Goal: Task Accomplishment & Management: Use online tool/utility

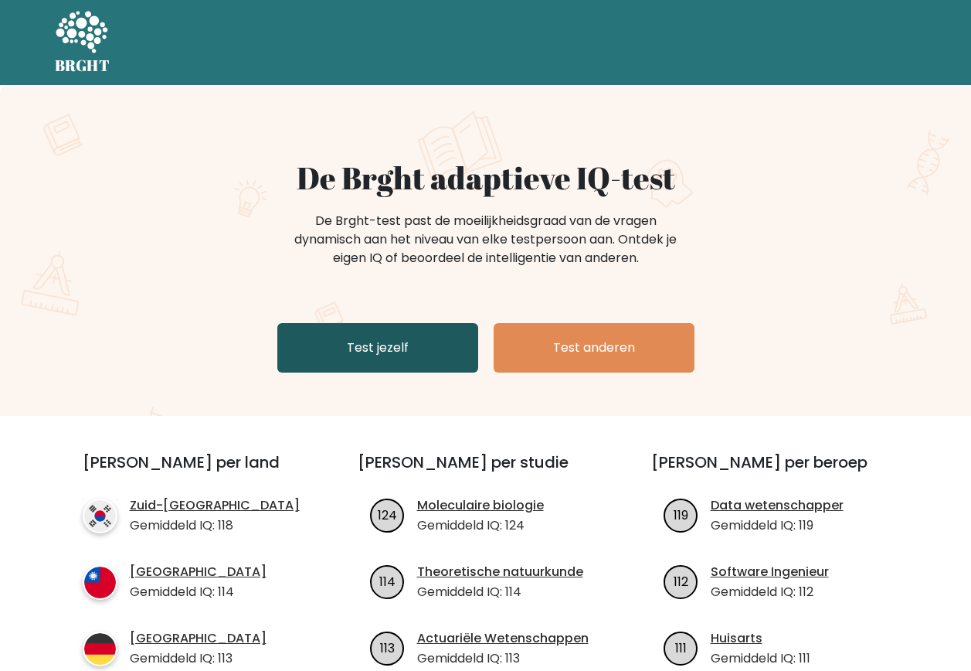
click at [355, 358] on link "Test jezelf" at bounding box center [377, 347] width 201 height 49
click at [357, 358] on link "Test jezelf" at bounding box center [377, 347] width 201 height 49
click at [457, 344] on link "Test jezelf" at bounding box center [377, 347] width 201 height 49
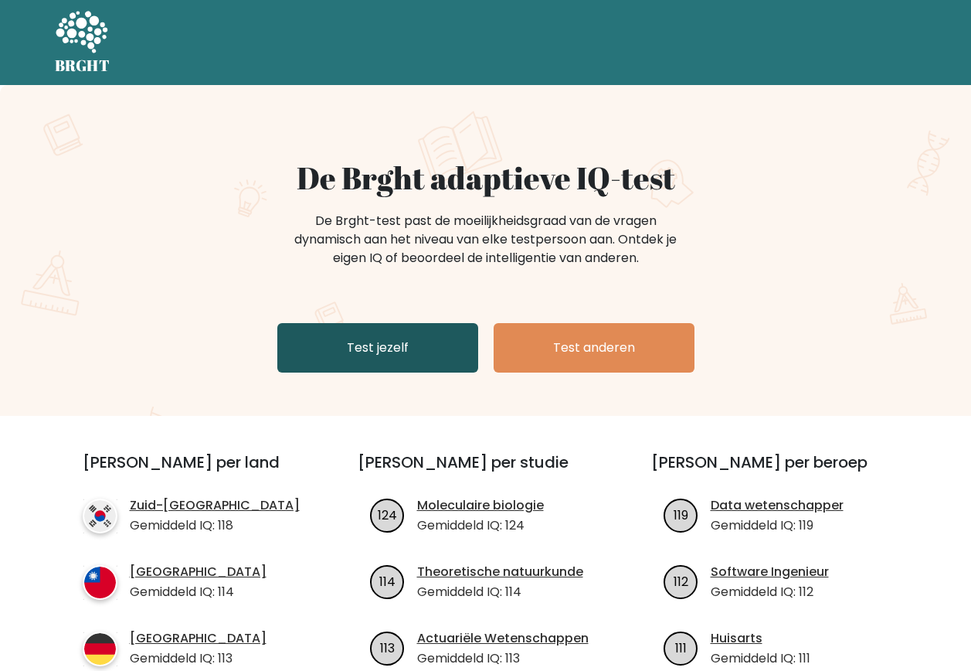
click at [457, 344] on link "Test jezelf" at bounding box center [377, 347] width 201 height 49
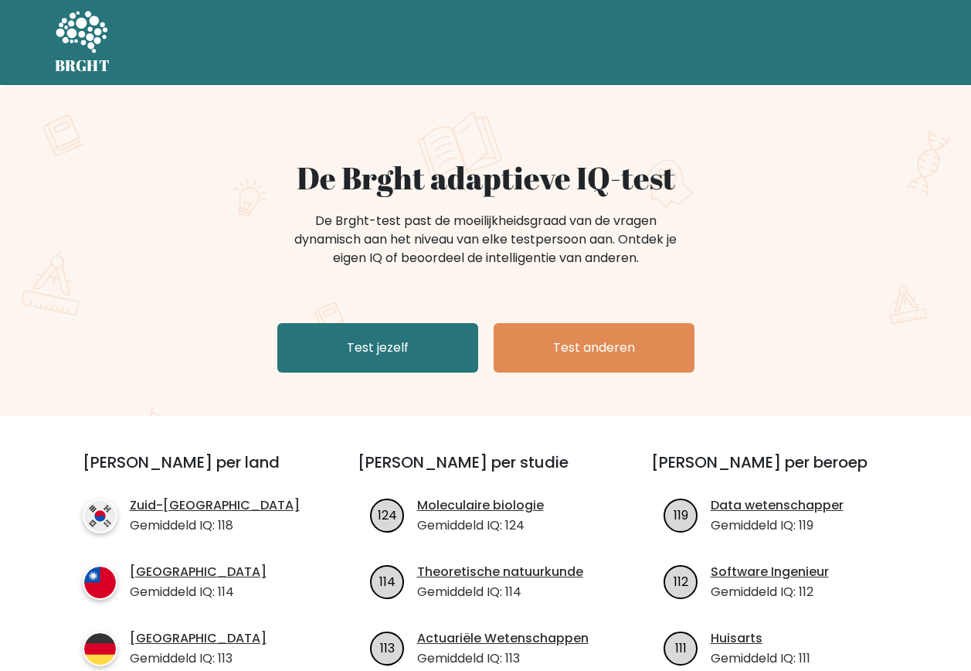
click at [97, 65] on h5 "BRGHT" at bounding box center [83, 65] width 56 height 19
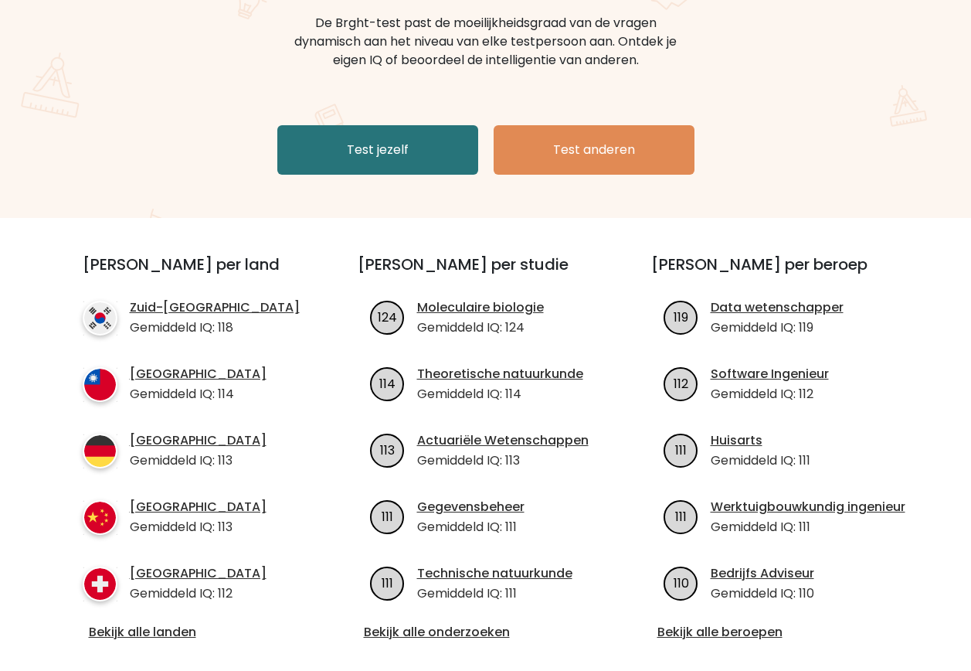
scroll to position [201, 0]
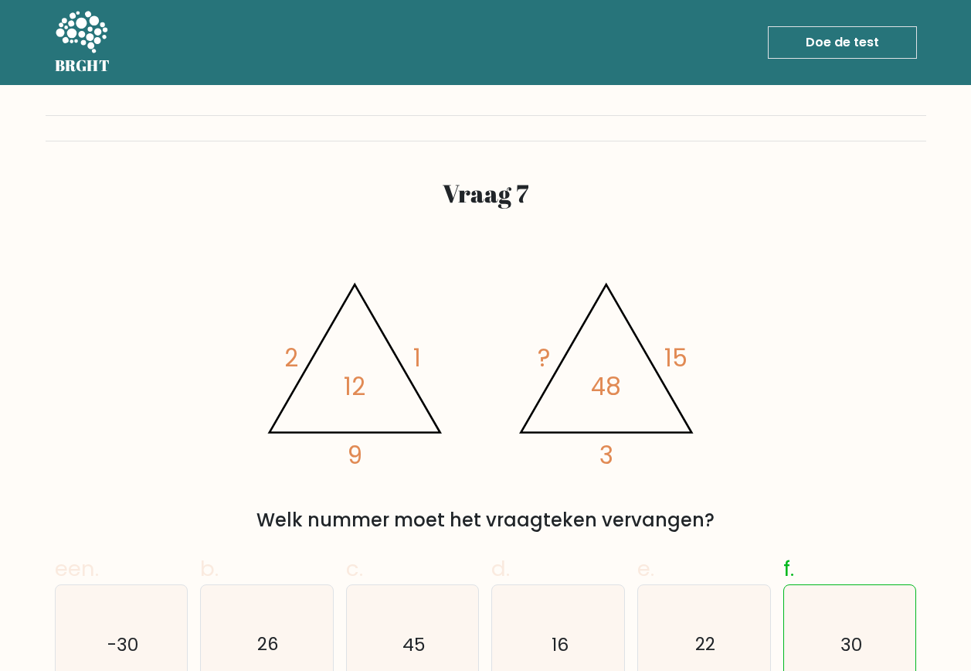
click at [837, 42] on link "Doe de test" at bounding box center [842, 42] width 149 height 32
click at [97, 53] on icon at bounding box center [81, 33] width 53 height 46
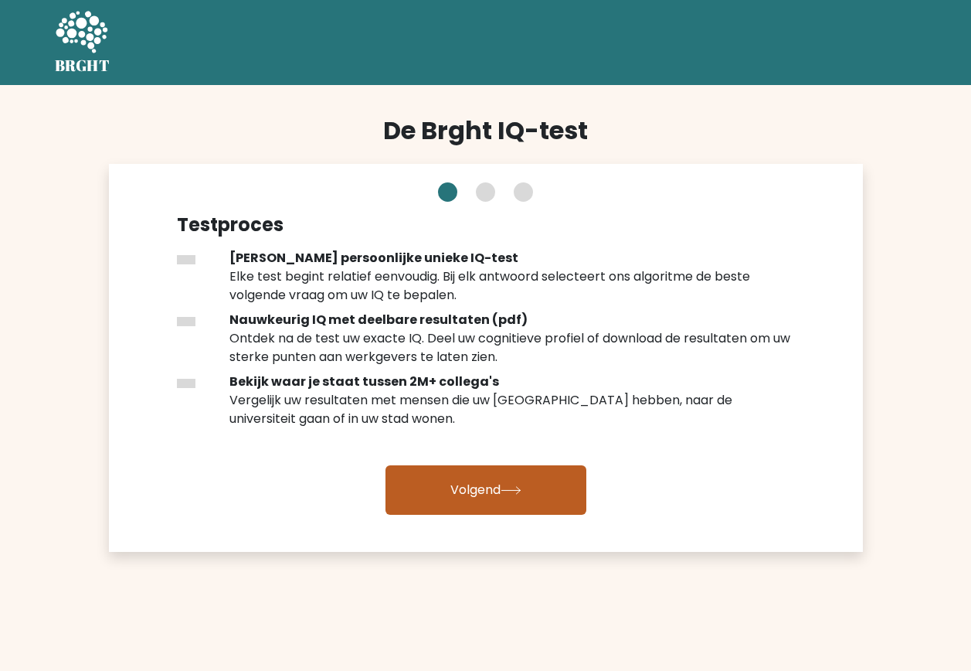
click at [494, 481] on font "Volgend" at bounding box center [475, 490] width 50 height 18
